Goal: Task Accomplishment & Management: Use online tool/utility

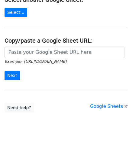
scroll to position [79, 0]
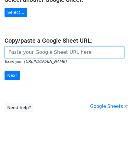
click at [26, 51] on input "url" at bounding box center [65, 52] width 120 height 11
paste input "[URL][DOMAIN_NAME]"
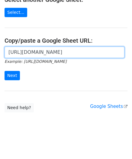
scroll to position [0, 132]
type input "[URL][DOMAIN_NAME]"
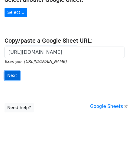
click at [13, 73] on input "Next" at bounding box center [12, 75] width 15 height 9
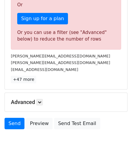
scroll to position [203, 0]
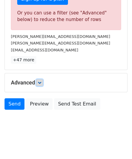
click at [39, 81] on icon at bounding box center [40, 83] width 4 height 4
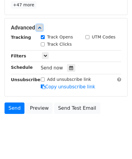
scroll to position [262, 0]
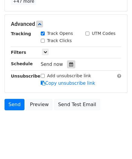
click at [69, 62] on icon at bounding box center [71, 64] width 4 height 4
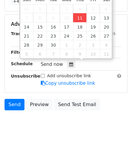
type input "2025-09-11 12:00"
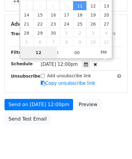
paste input "8"
type input "8"
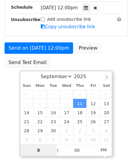
scroll to position [164, 0]
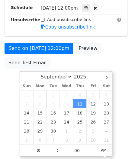
type input "2025-09-11 20:00"
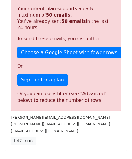
scroll to position [262, 0]
